Goal: Task Accomplishment & Management: Manage account settings

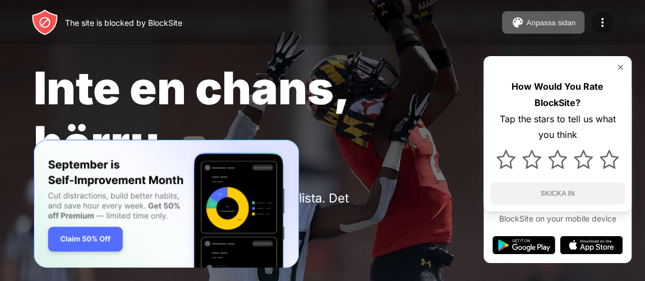
click at [603, 28] on img at bounding box center [601, 22] width 13 height 13
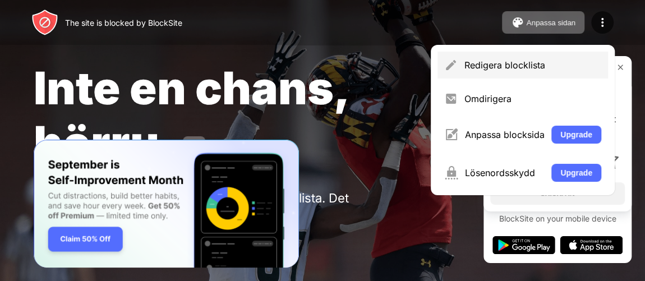
click at [508, 75] on div "Redigera blocklista" at bounding box center [522, 65] width 170 height 27
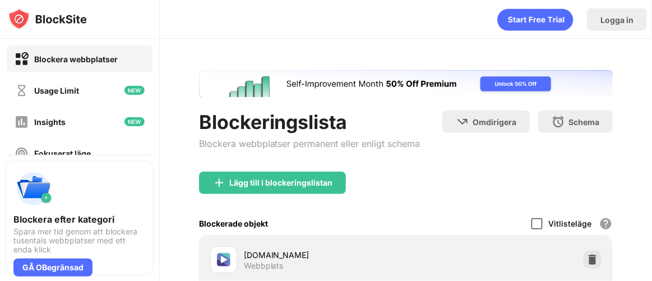
click at [532, 219] on div at bounding box center [536, 223] width 11 height 11
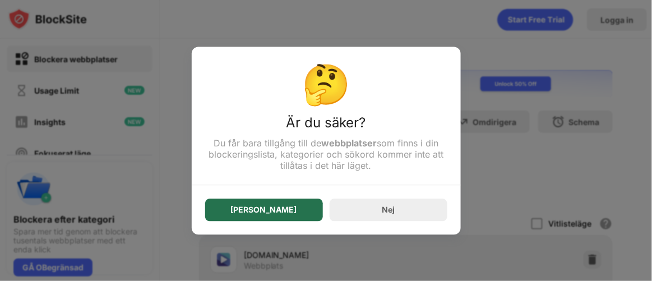
click at [299, 220] on div "[PERSON_NAME]" at bounding box center [264, 209] width 118 height 22
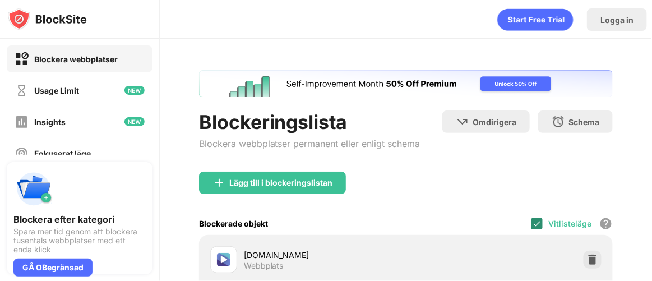
click at [532, 224] on img at bounding box center [536, 223] width 9 height 9
click at [534, 220] on div at bounding box center [536, 223] width 11 height 11
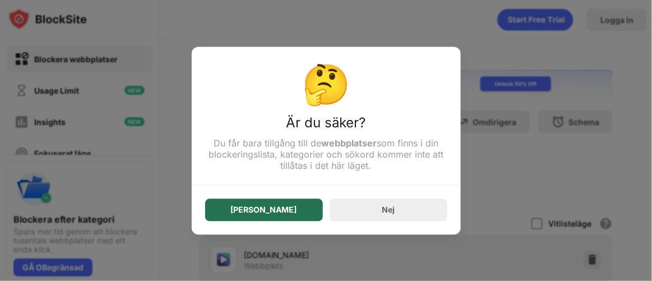
click at [233, 205] on div "[PERSON_NAME]" at bounding box center [264, 209] width 118 height 22
